Goal: Find contact information: Find contact information

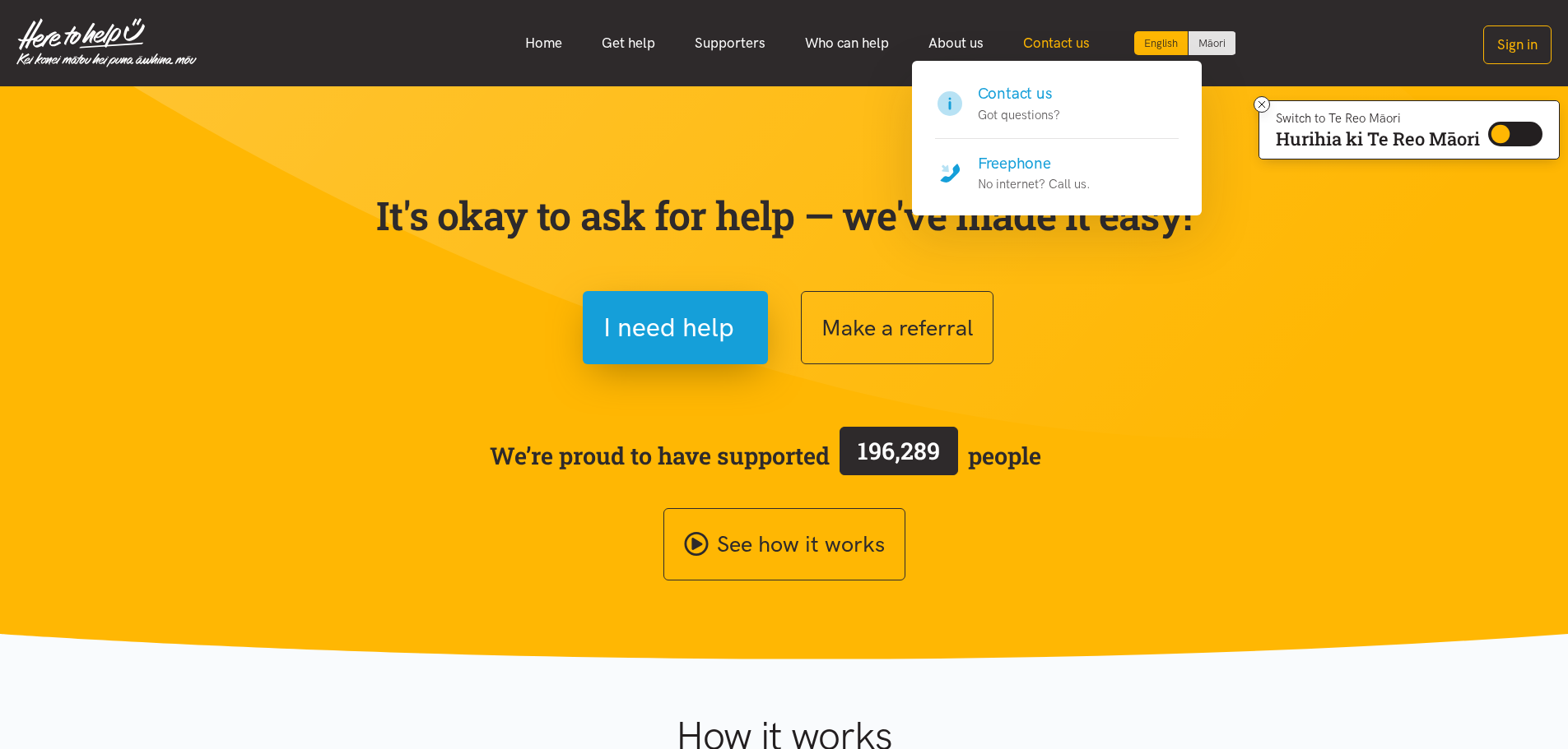
click at [1068, 32] on link "Contact us" at bounding box center [1056, 43] width 107 height 36
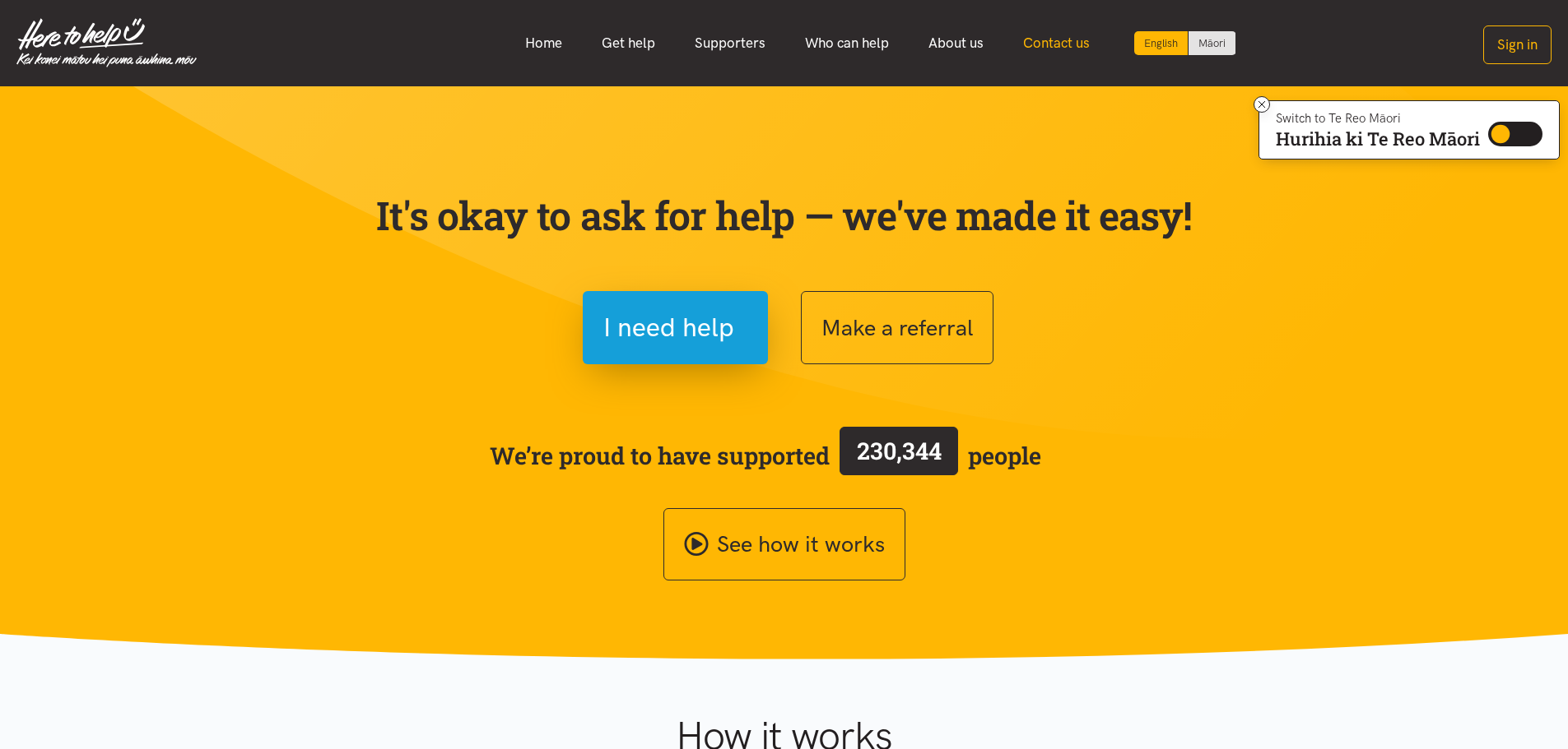
click at [1064, 38] on link "Contact us" at bounding box center [1056, 43] width 107 height 36
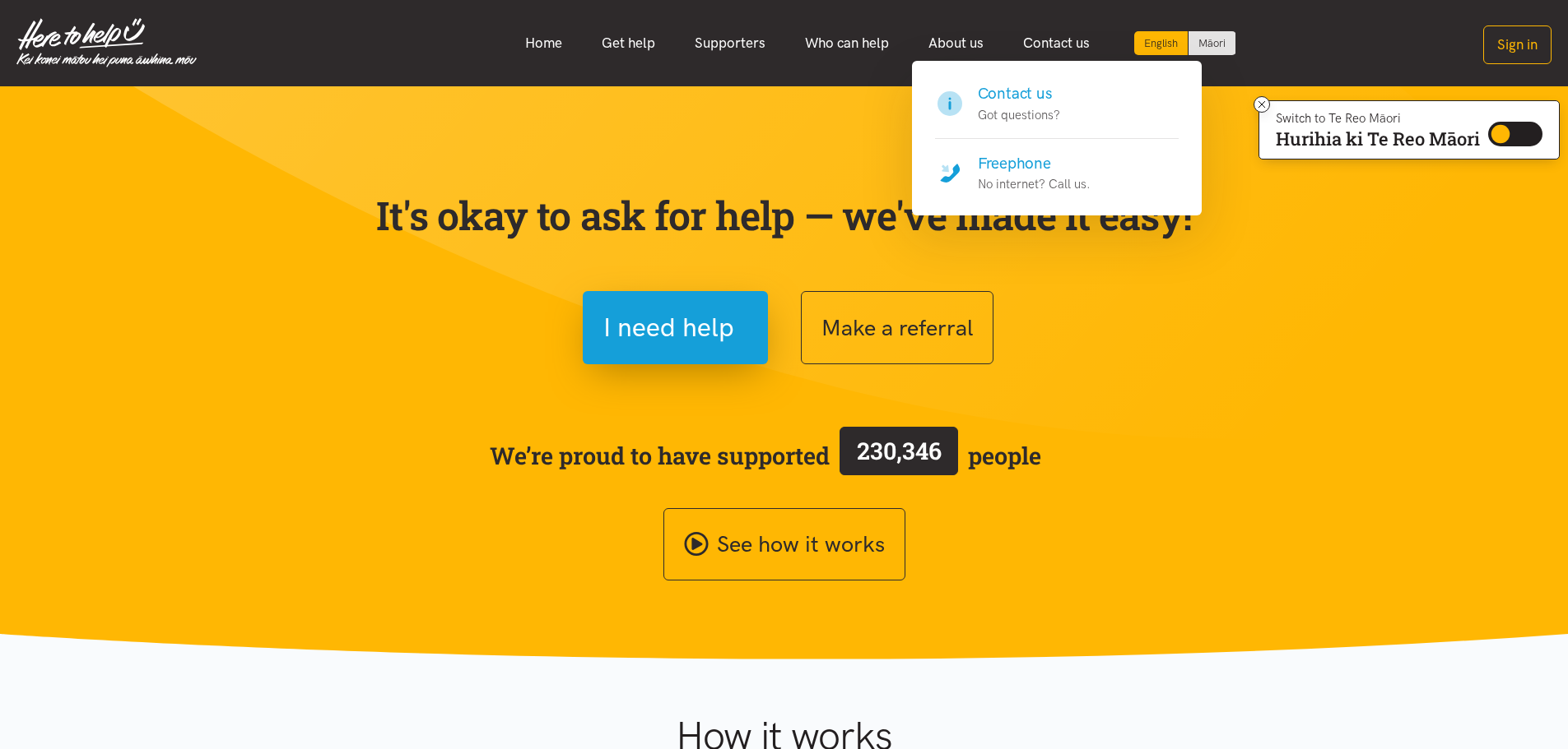
click at [1039, 107] on p "Got questions?" at bounding box center [1019, 115] width 83 height 20
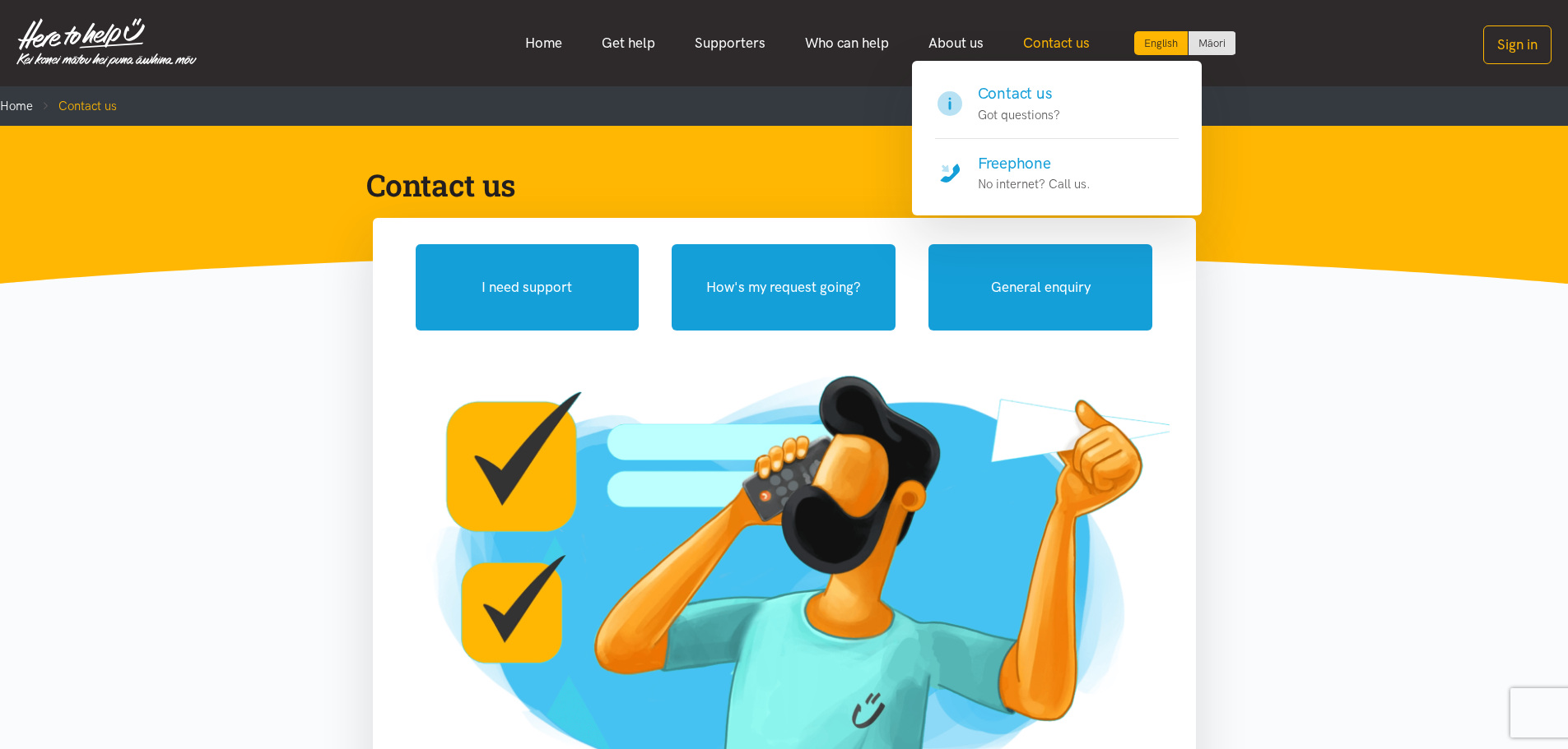
click at [1079, 49] on link "Contact us" at bounding box center [1056, 43] width 107 height 36
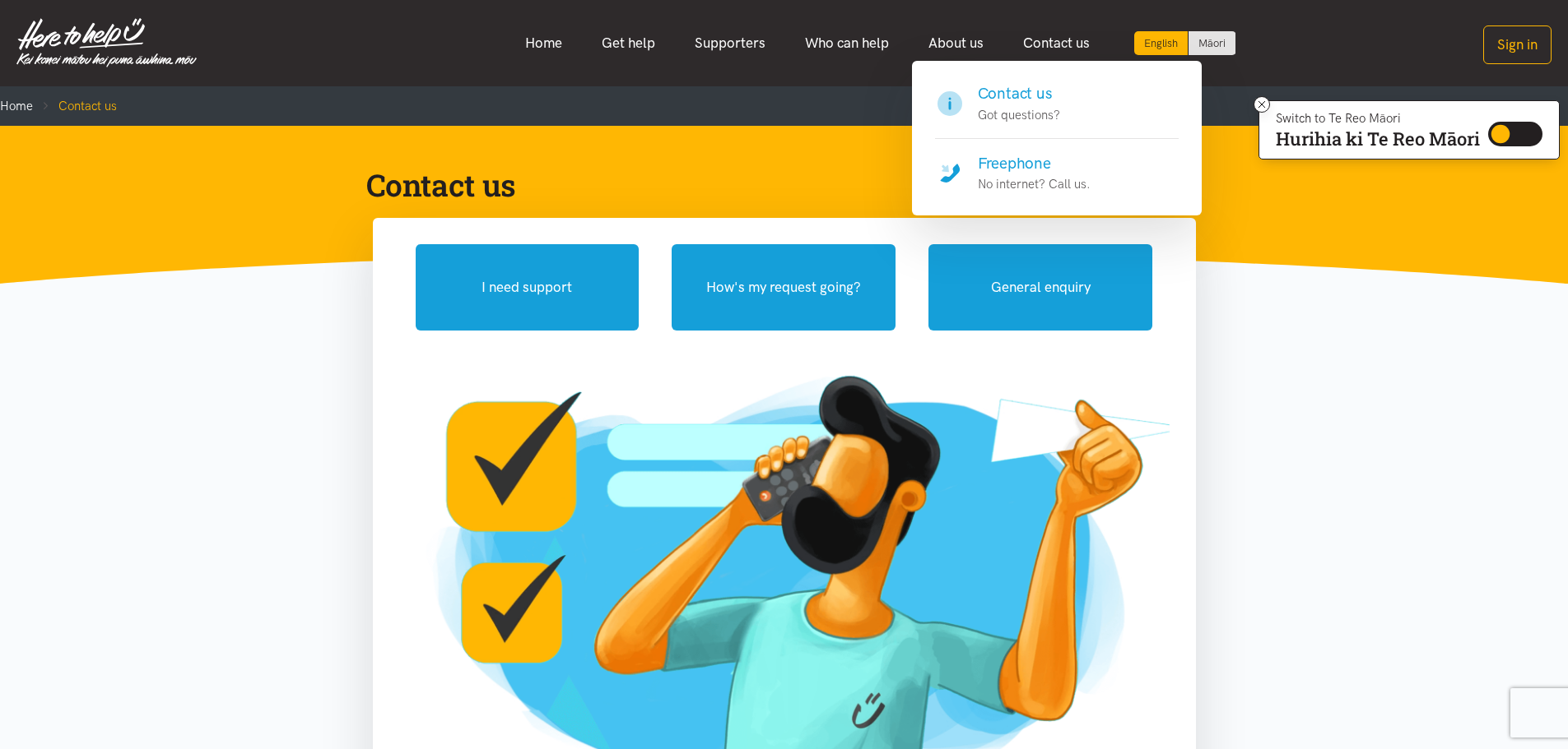
click at [1035, 164] on h4 "Freephone" at bounding box center [1034, 164] width 113 height 23
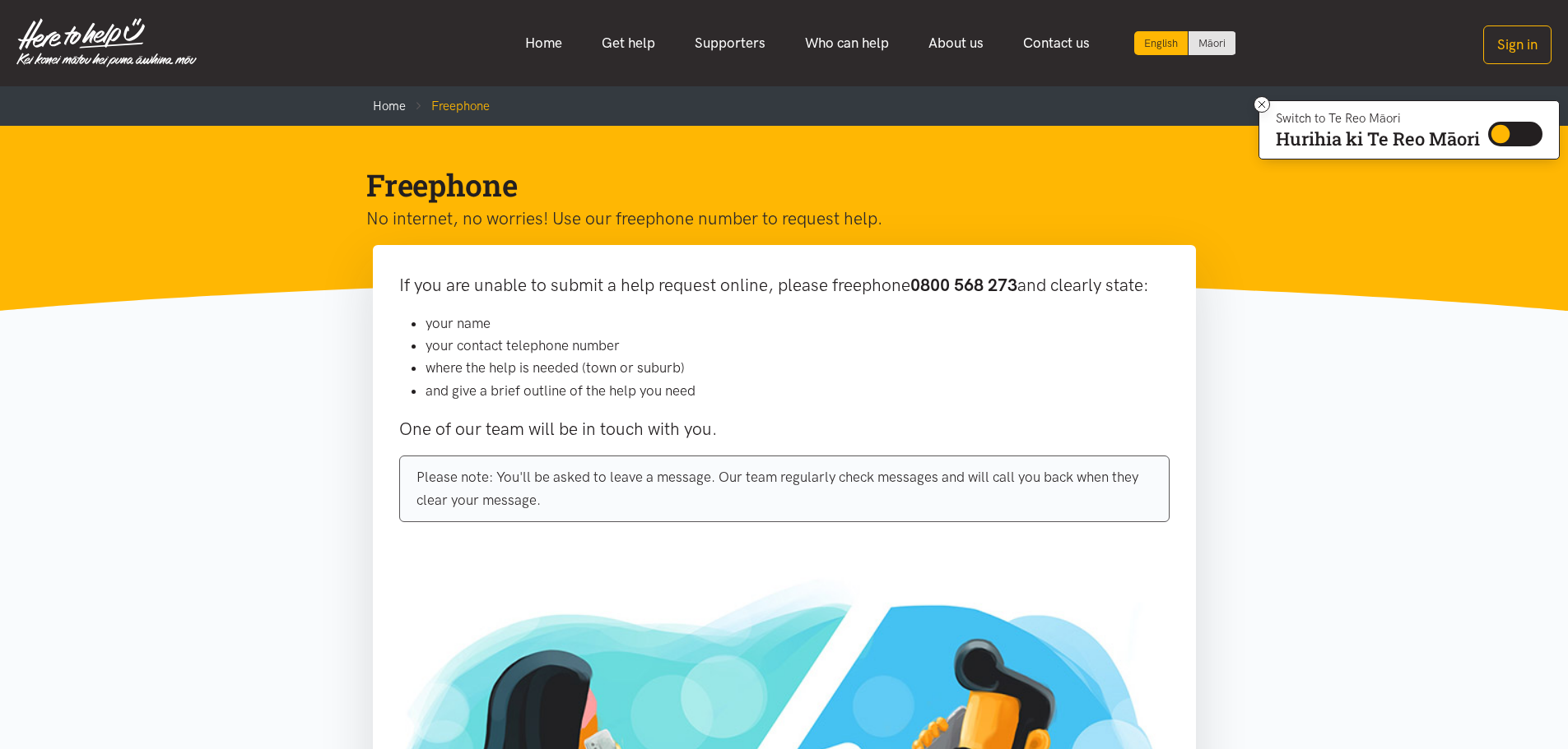
scroll to position [83, 0]
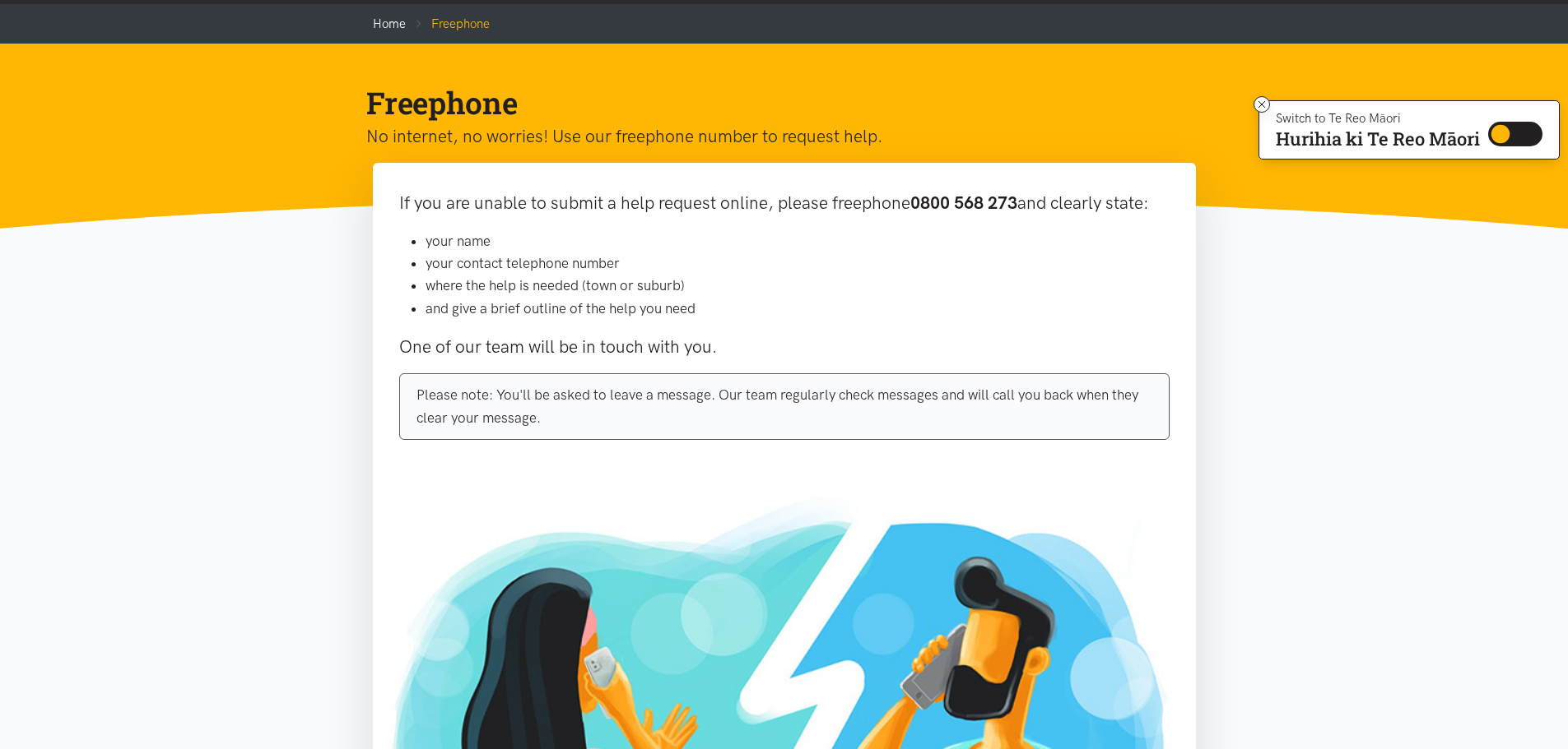
click at [1019, 272] on li "your contact telephone number" at bounding box center [797, 263] width 743 height 22
click at [1019, 270] on li "your contact telephone number" at bounding box center [797, 263] width 743 height 22
